Goal: Task Accomplishment & Management: Use online tool/utility

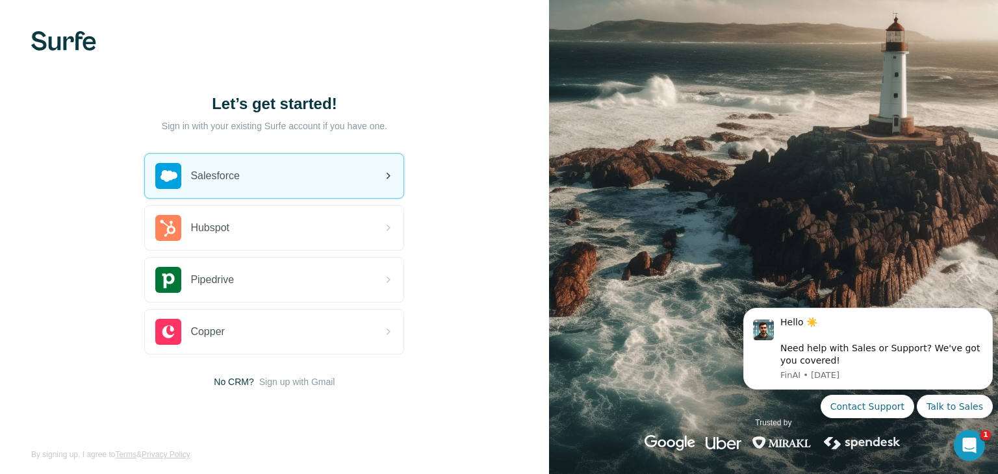
click at [233, 174] on span "Salesforce" at bounding box center [214, 176] width 49 height 16
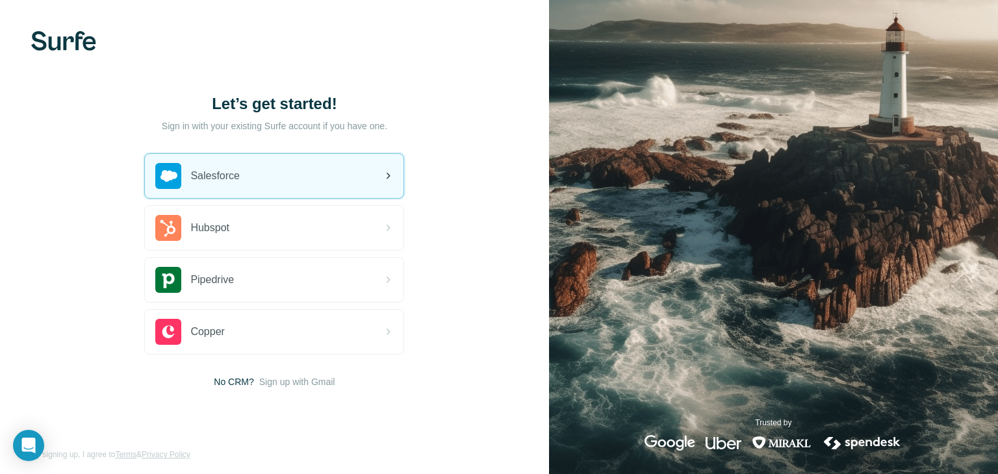
click at [227, 171] on span "Salesforce" at bounding box center [214, 176] width 49 height 16
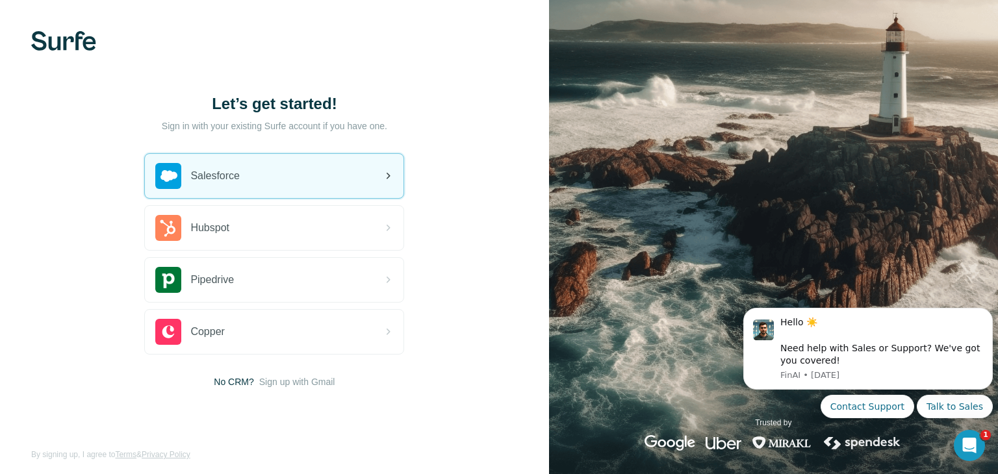
click at [205, 177] on span "Salesforce" at bounding box center [214, 176] width 49 height 16
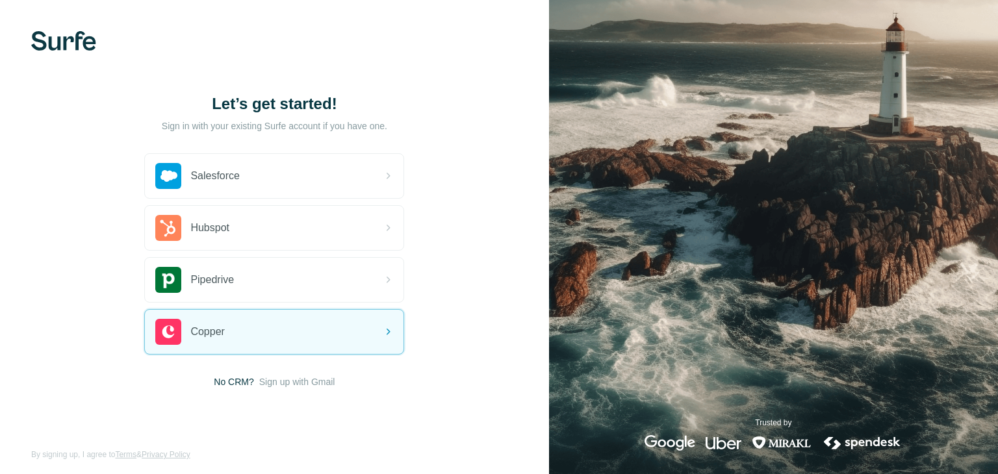
click at [302, 387] on div "Let’s get started! Sign in with your existing Surfe account if you have one. Sa…" at bounding box center [274, 241] width 549 height 482
click at [306, 384] on span "Sign up with Gmail" at bounding box center [297, 381] width 76 height 13
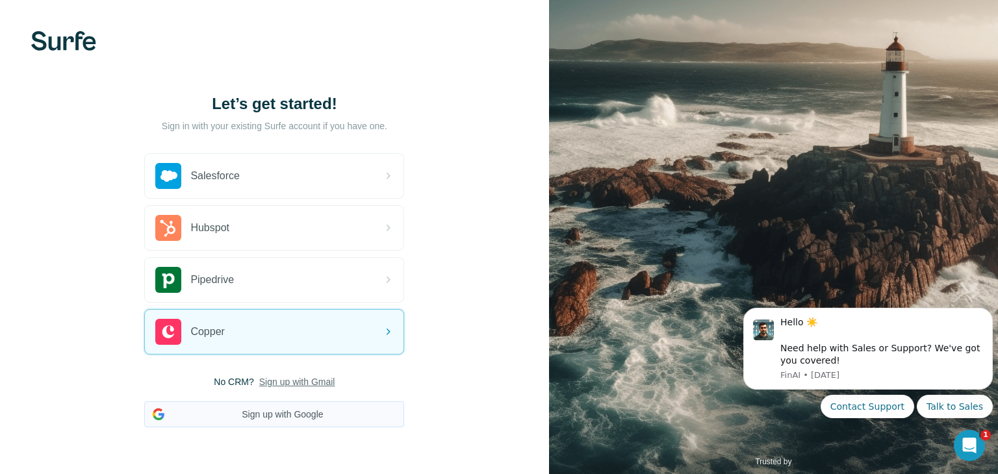
click at [307, 414] on button "Sign up with Google" at bounding box center [274, 414] width 260 height 26
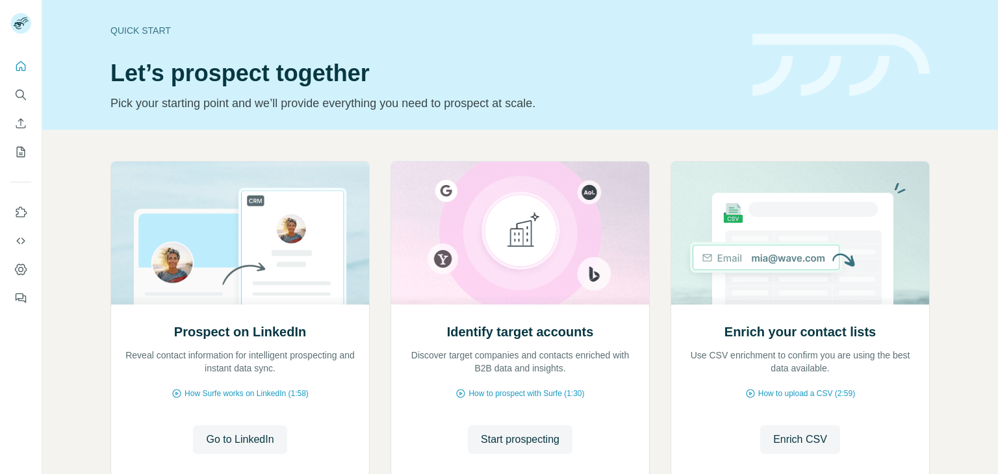
click at [21, 94] on icon "Search" at bounding box center [20, 94] width 13 height 13
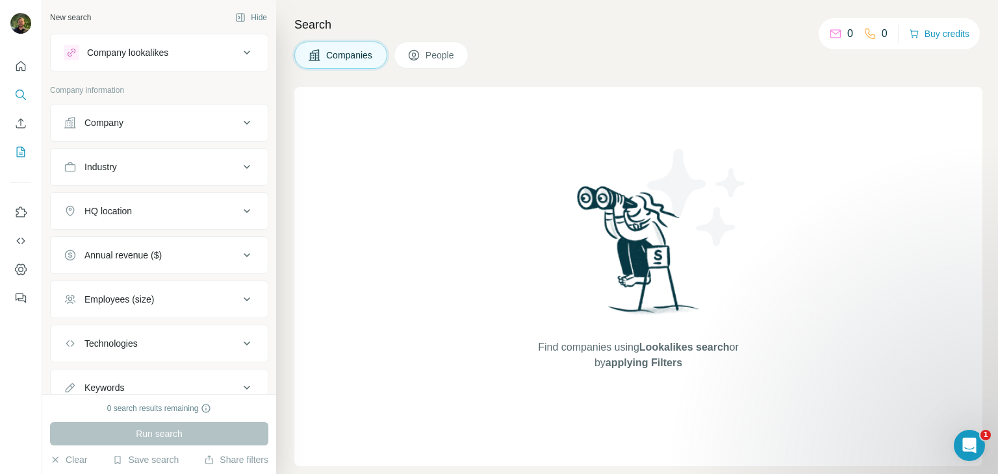
click at [19, 151] on icon "My lists" at bounding box center [20, 152] width 13 height 13
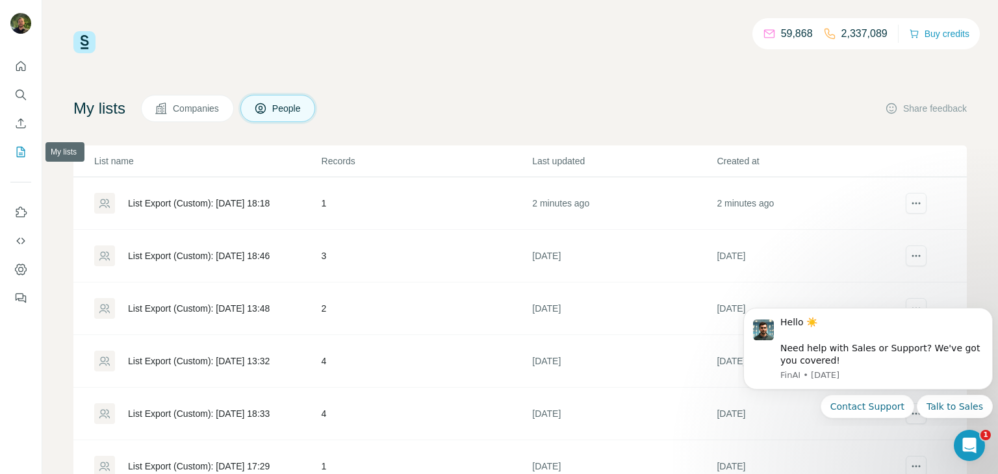
click at [23, 153] on icon "My lists" at bounding box center [20, 152] width 13 height 13
click at [231, 205] on div "List Export (Custom): 29/09/2025 18:18" at bounding box center [199, 203] width 142 height 13
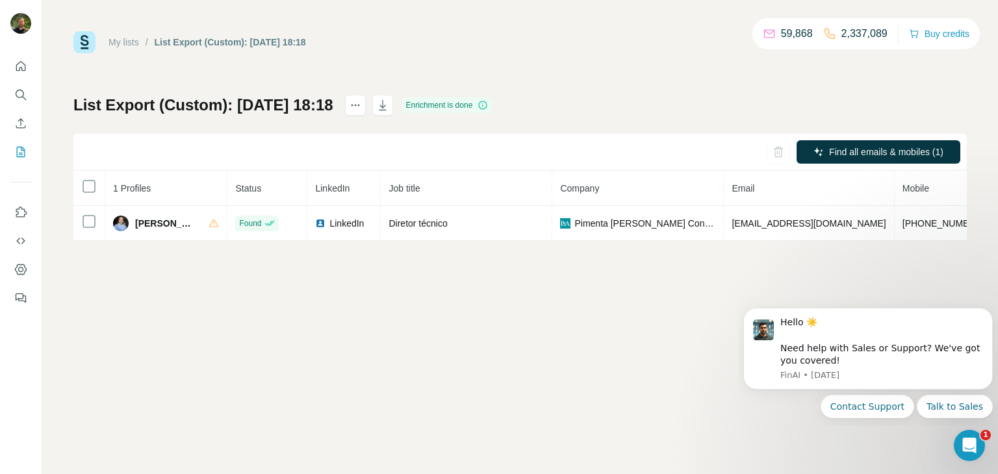
scroll to position [0, 168]
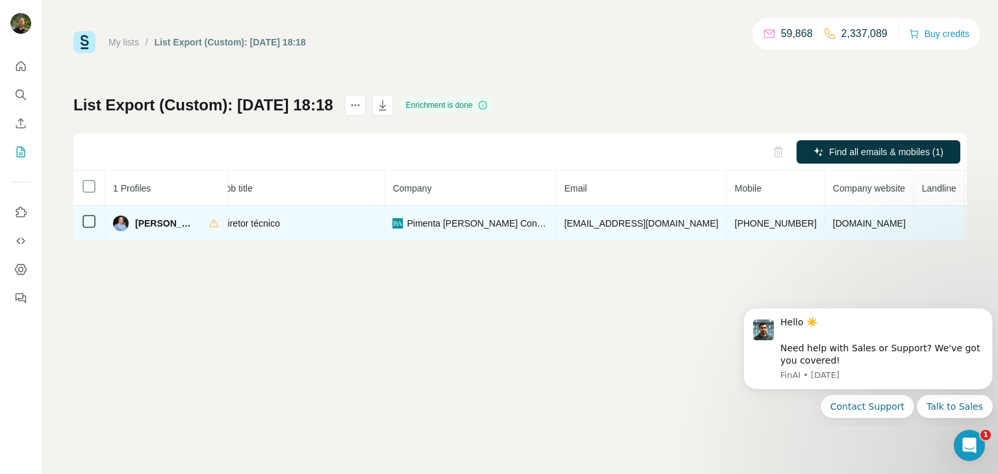
click at [735, 224] on span "+5531988766359" at bounding box center [776, 223] width 82 height 10
copy span "+5531988766359"
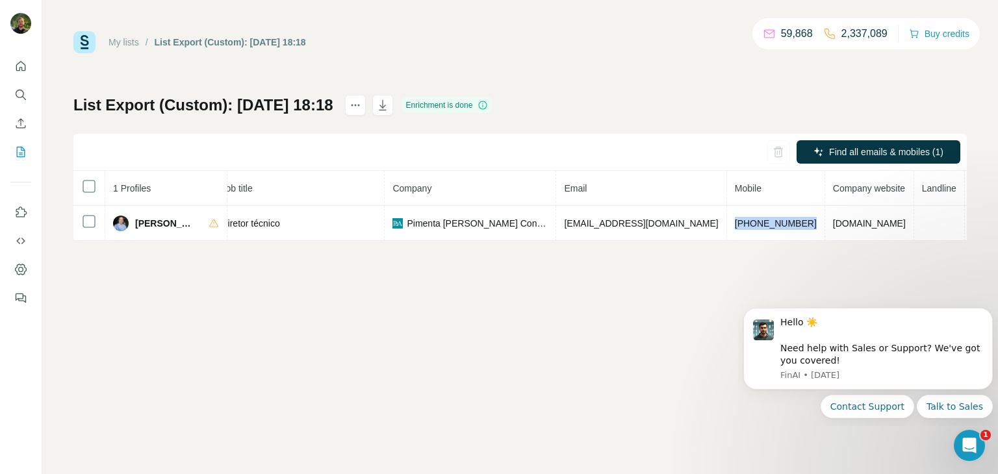
copy span "+5531988766359"
click at [16, 144] on button "My lists" at bounding box center [20, 151] width 21 height 23
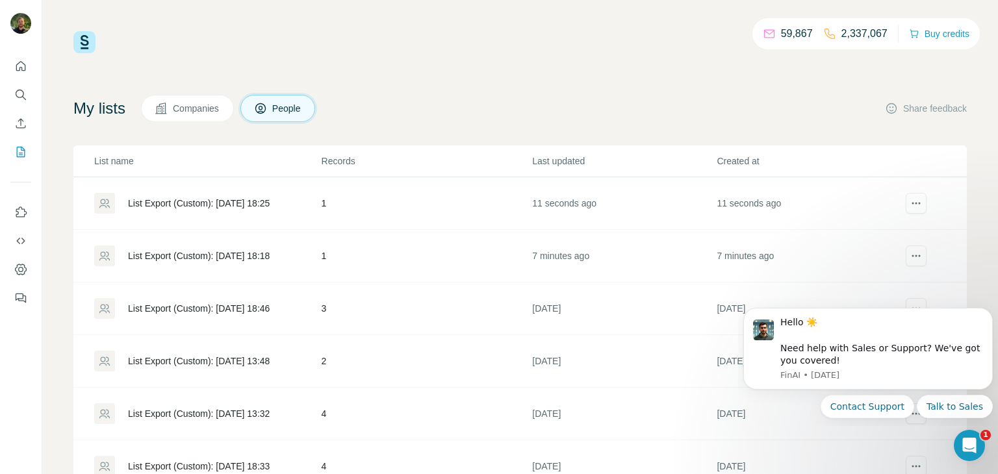
click at [240, 209] on div "List Export (Custom): [DATE] 18:25" at bounding box center [199, 203] width 142 height 13
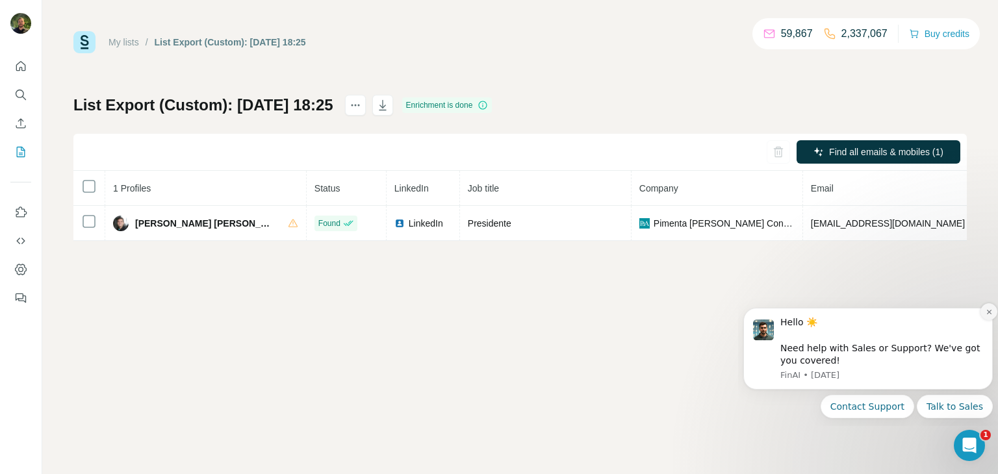
click at [990, 314] on icon "Dismiss notification" at bounding box center [988, 312] width 7 height 7
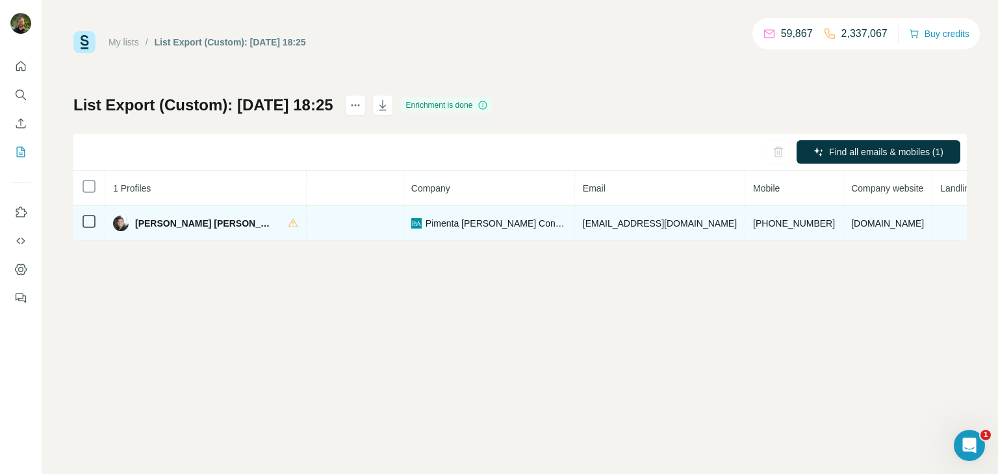
scroll to position [0, 229]
click at [752, 225] on span "[PHONE_NUMBER]" at bounding box center [793, 223] width 82 height 10
copy span "[PHONE_NUMBER]"
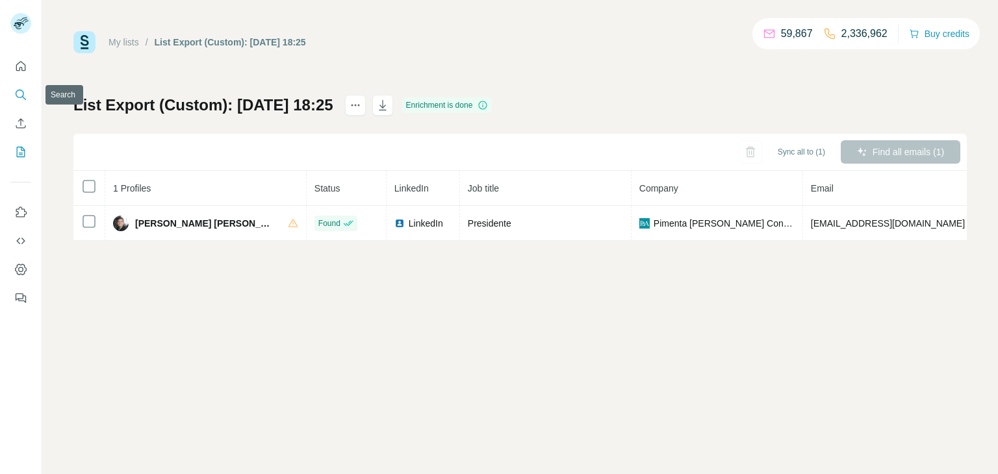
click at [13, 100] on button "Search" at bounding box center [20, 94] width 21 height 23
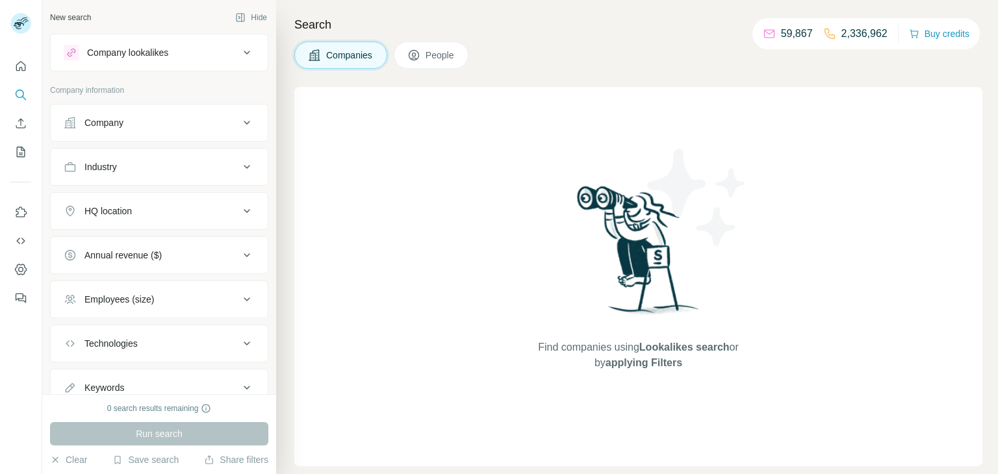
click at [142, 137] on button "Company" at bounding box center [159, 122] width 217 height 31
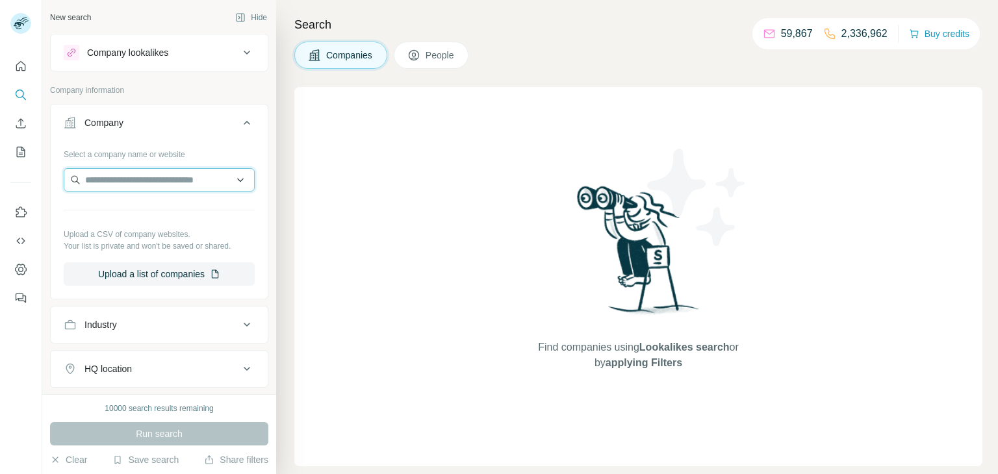
click at [144, 181] on input "text" at bounding box center [159, 179] width 191 height 23
paste input "**********"
click at [151, 181] on input "**********" at bounding box center [159, 179] width 191 height 23
click at [189, 183] on input "**********" at bounding box center [159, 179] width 191 height 23
type input "**********"
